Goal: Ask a question

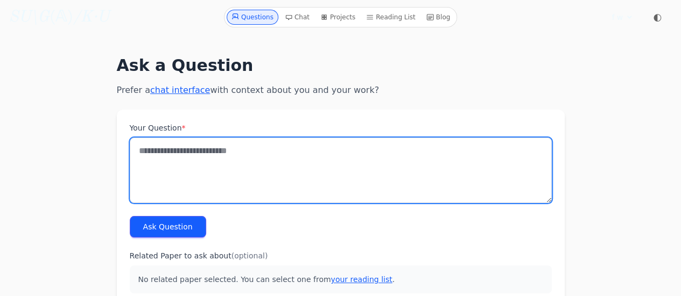
click at [208, 156] on textarea "Your Question *" at bounding box center [341, 171] width 422 height 66
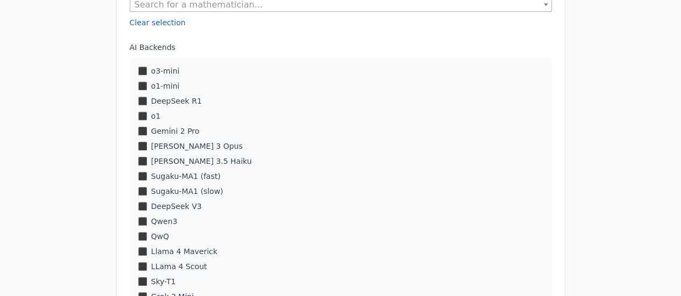
scroll to position [351, 0]
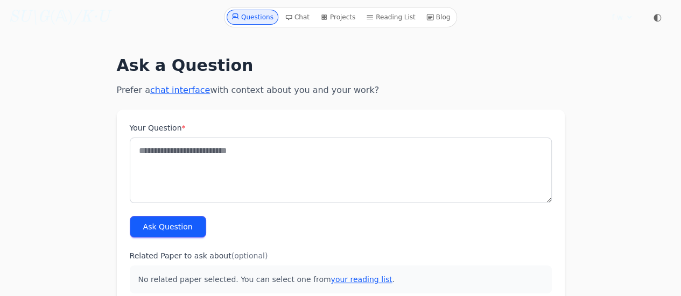
scroll to position [1, 0]
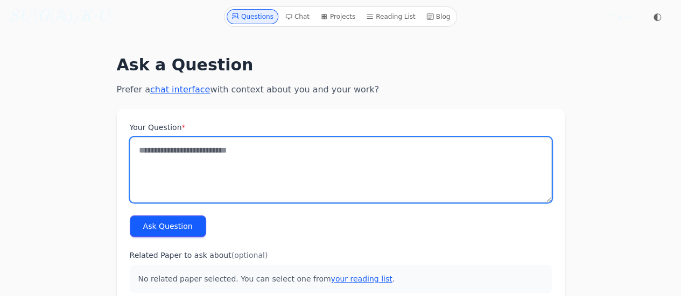
click at [194, 151] on textarea "Your Question *" at bounding box center [341, 170] width 422 height 66
paste textarea "**********"
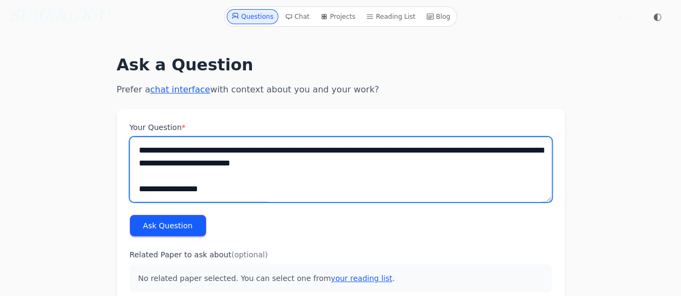
scroll to position [0, 0]
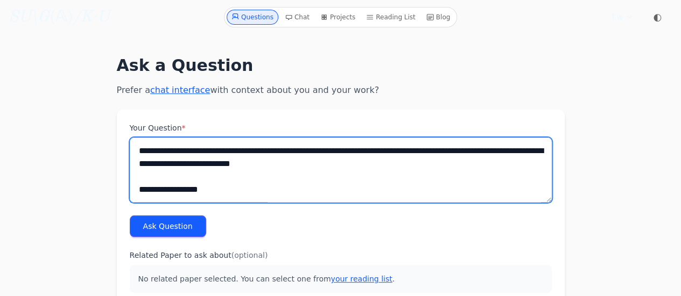
type textarea "**********"
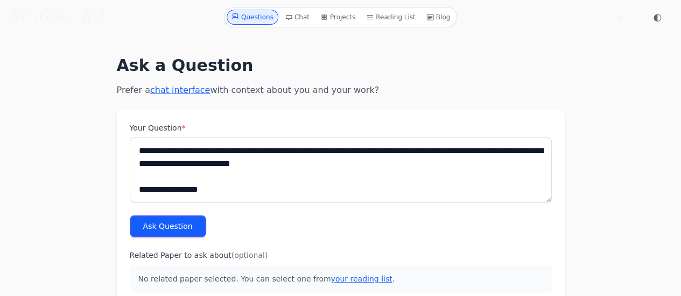
click at [162, 227] on button "Ask Question" at bounding box center [168, 227] width 76 height 22
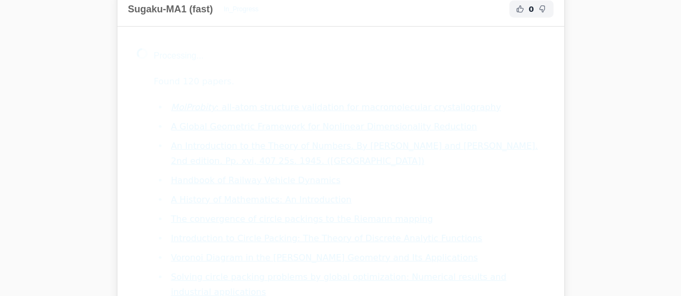
scroll to position [1438, 0]
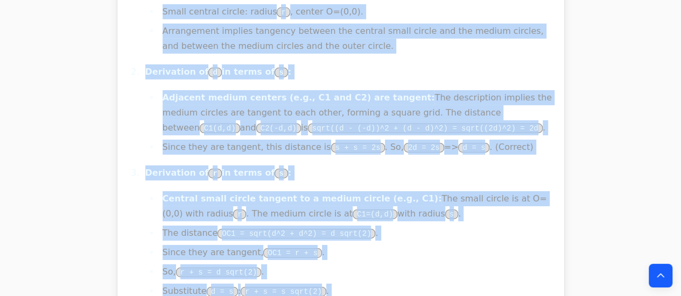
scroll to position [14066, 0]
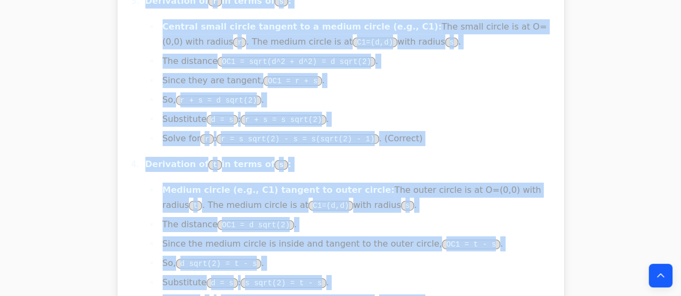
drag, startPoint x: 120, startPoint y: 178, endPoint x: 235, endPoint y: 187, distance: 115.6
copy div "Sugaku-MA1 (fast) 0 Dig Deeper Follow up in Chat The problems presented involve…"
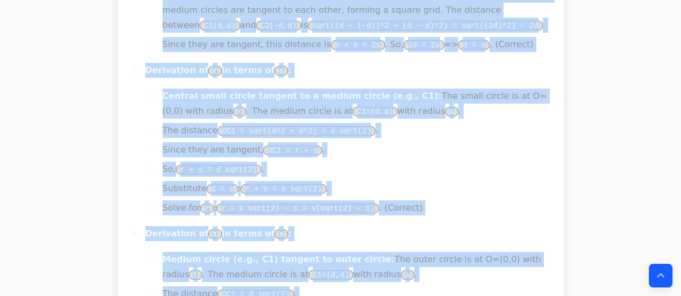
scroll to position [14004, 0]
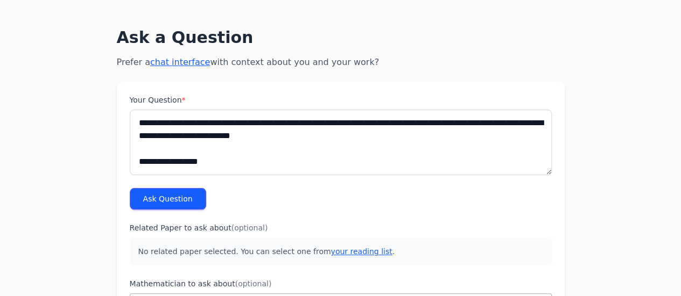
scroll to position [27, 0]
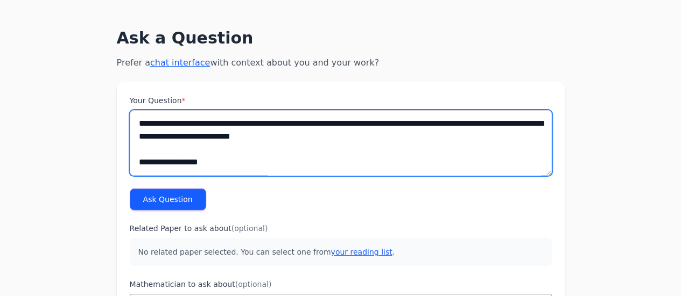
click at [193, 129] on textarea "Your Question *" at bounding box center [341, 143] width 422 height 66
paste textarea "**********"
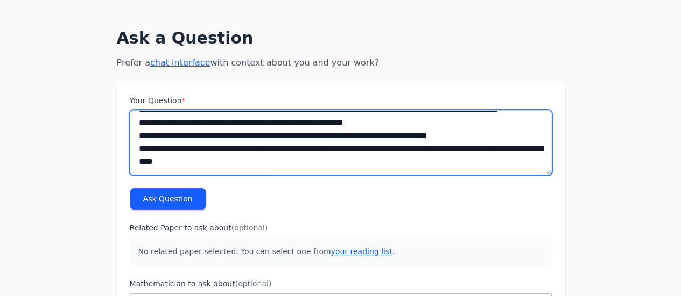
scroll to position [380, 0]
type textarea "**********"
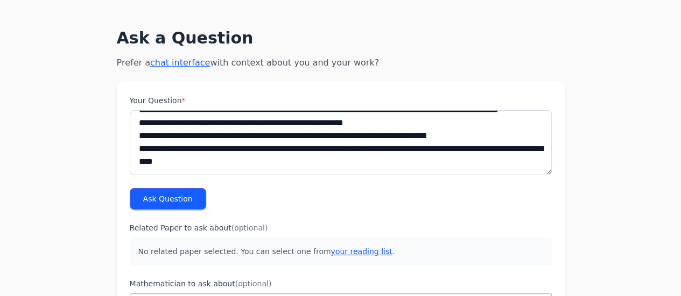
click at [179, 192] on button "Ask Question" at bounding box center [168, 199] width 76 height 22
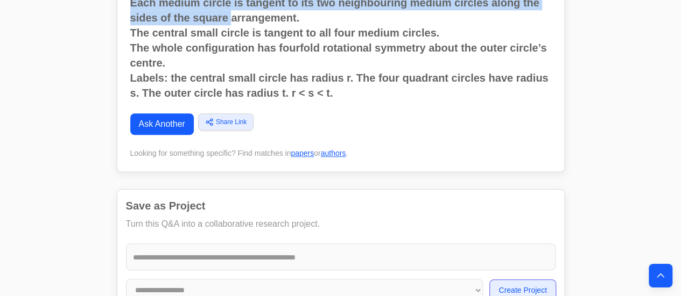
scroll to position [426, 0]
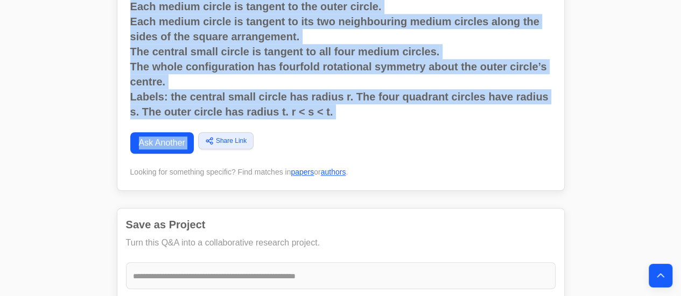
drag, startPoint x: 131, startPoint y: 103, endPoint x: 356, endPoint y: 106, distance: 225.5
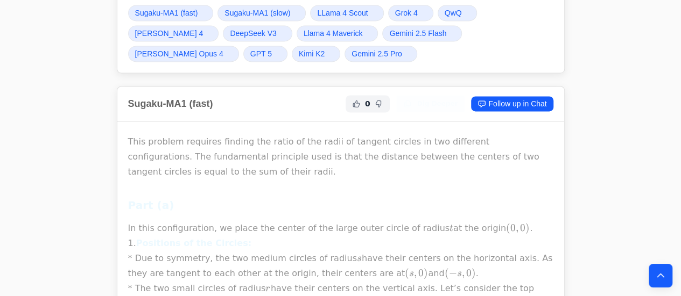
scroll to position [799, 0]
click at [135, 96] on h2 "Sugaku-MA1 (fast)" at bounding box center [170, 103] width 85 height 15
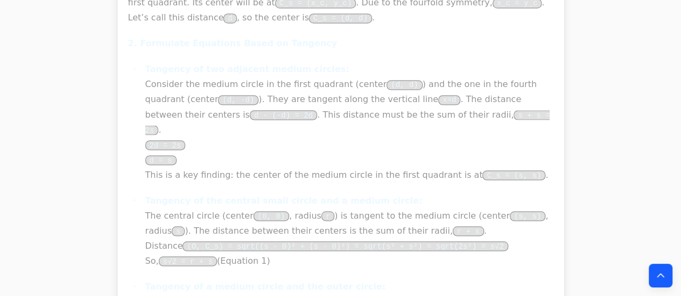
scroll to position [19425, 0]
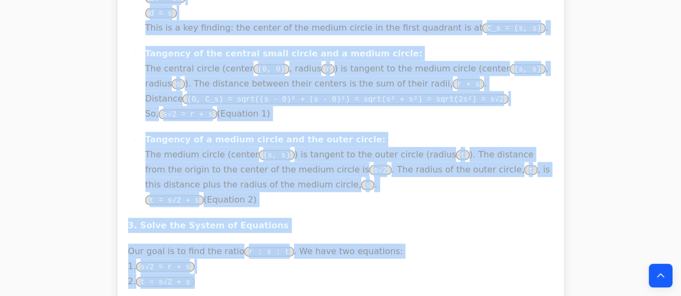
drag, startPoint x: 129, startPoint y: 84, endPoint x: 300, endPoint y: 181, distance: 196.9
copy div "Sugaku-MA1 (fast) 0 Dig Deeper Follow up in Chat This problem requires finding …"
